Goal: Task Accomplishment & Management: Use online tool/utility

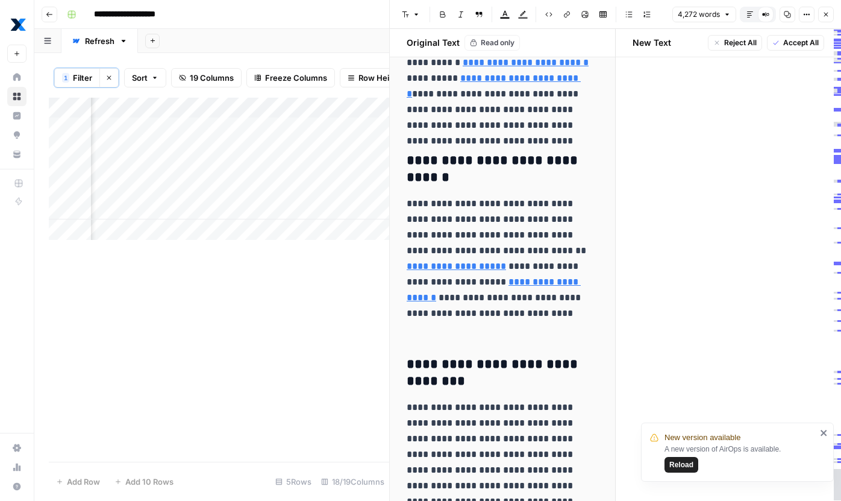
scroll to position [15654, 0]
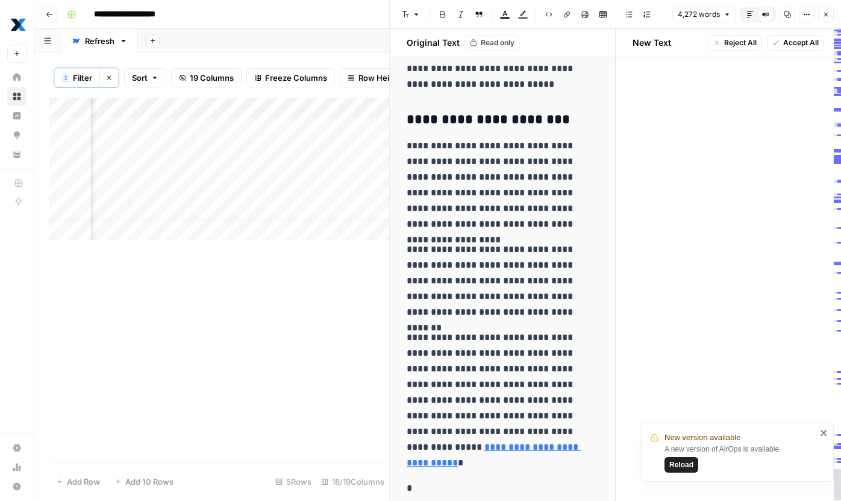
click at [825, 13] on icon "button" at bounding box center [826, 14] width 7 height 7
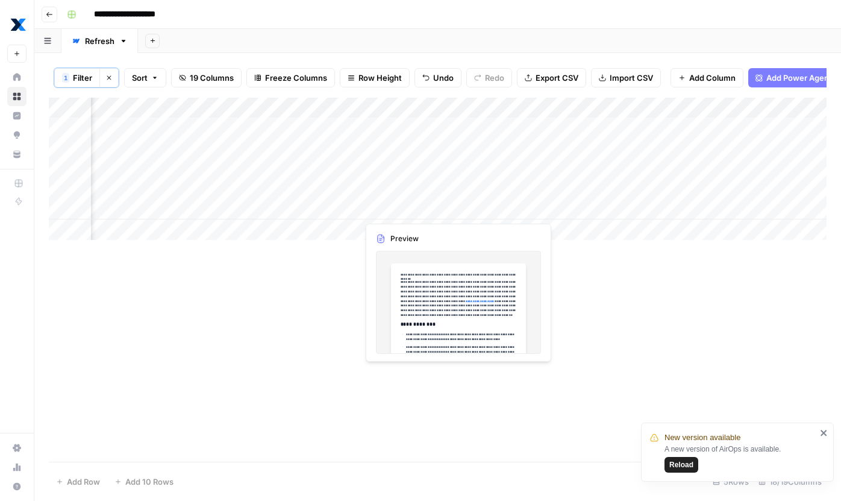
click at [403, 210] on div "Add Column" at bounding box center [438, 169] width 778 height 142
click at [413, 214] on div "Add Column" at bounding box center [438, 169] width 778 height 142
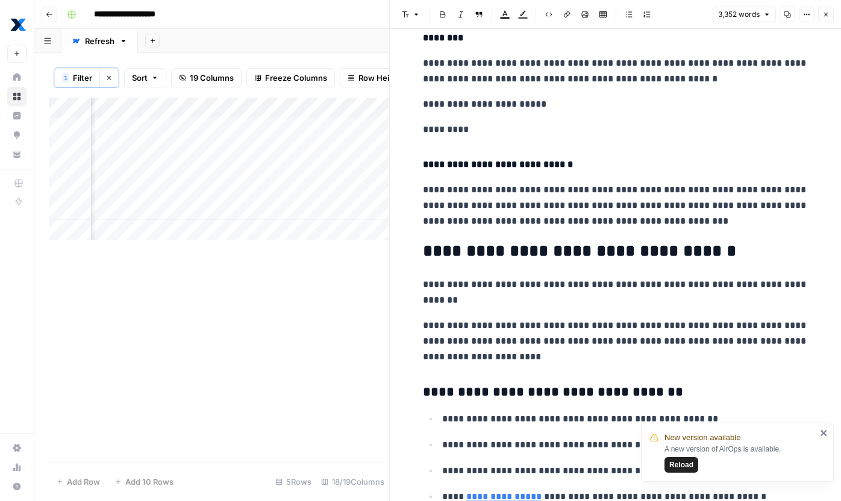
scroll to position [9156, 0]
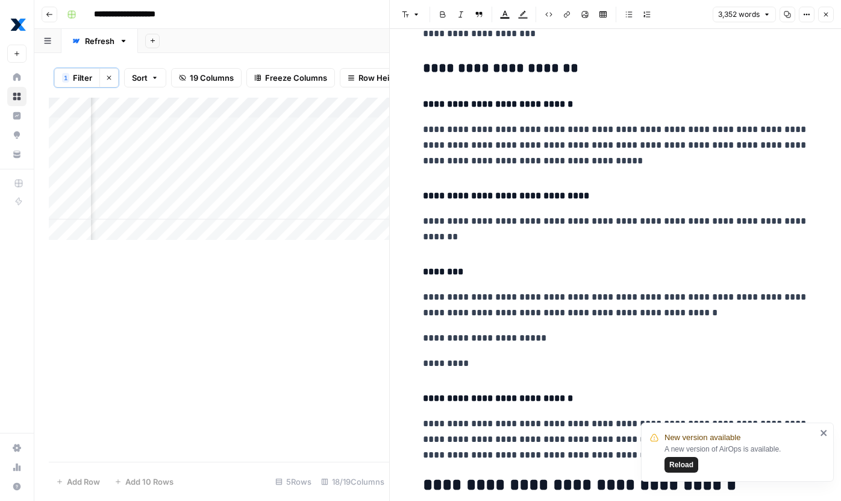
click at [825, 12] on icon "button" at bounding box center [826, 14] width 7 height 7
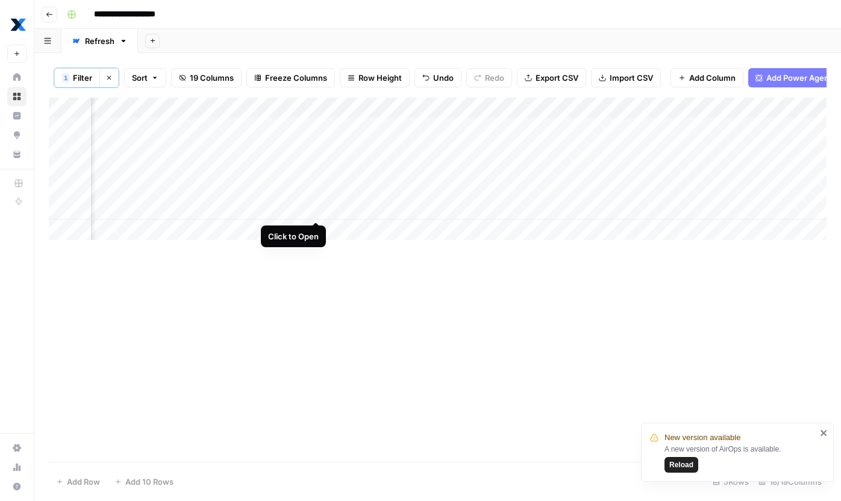
click at [318, 213] on div "Add Column" at bounding box center [438, 169] width 778 height 142
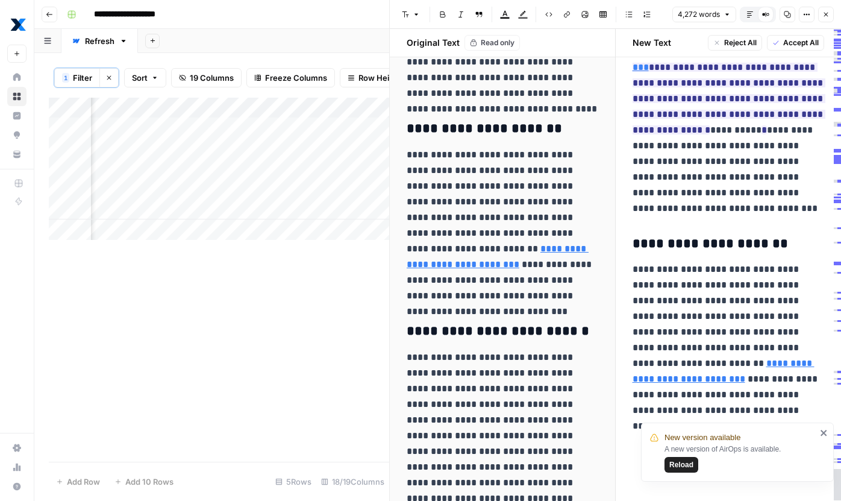
scroll to position [13055, 0]
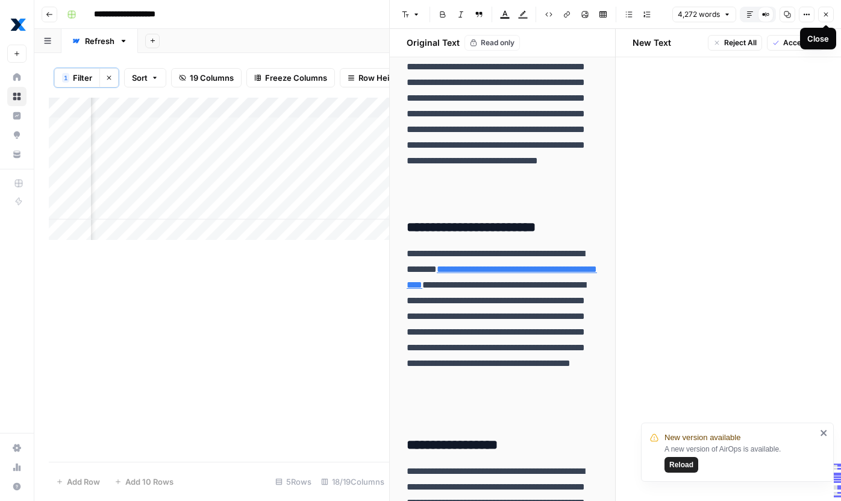
click at [829, 13] on icon "button" at bounding box center [826, 14] width 7 height 7
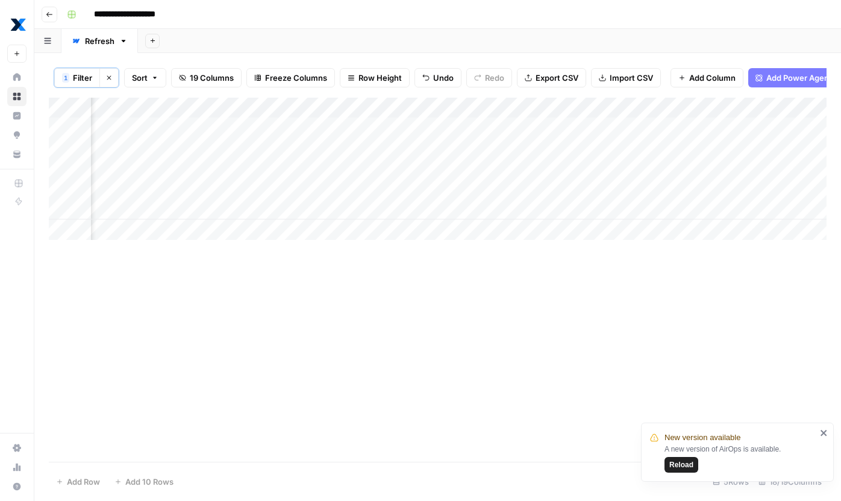
scroll to position [0, 1039]
click at [350, 206] on div "Add Column" at bounding box center [438, 169] width 778 height 142
